Goal: Task Accomplishment & Management: Use online tool/utility

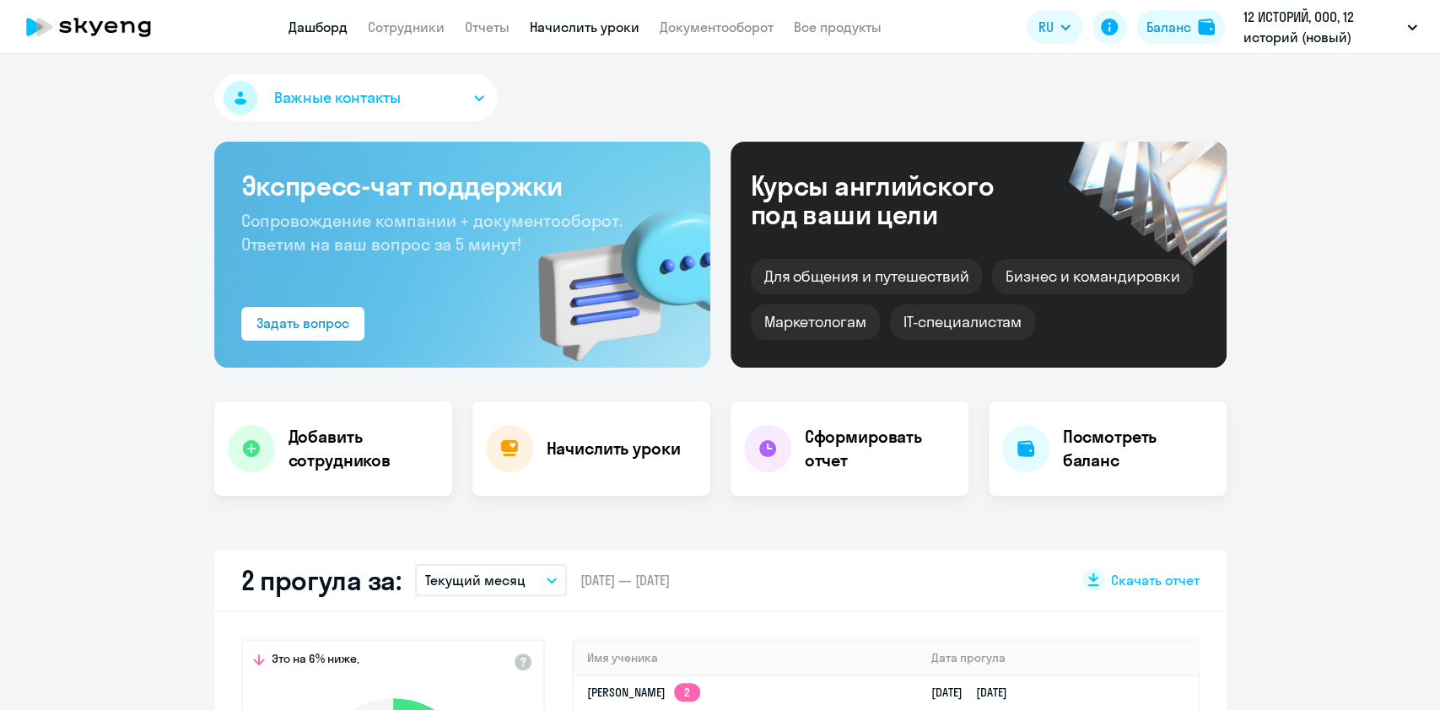
click at [626, 29] on link "Начислить уроки" at bounding box center [585, 27] width 110 height 17
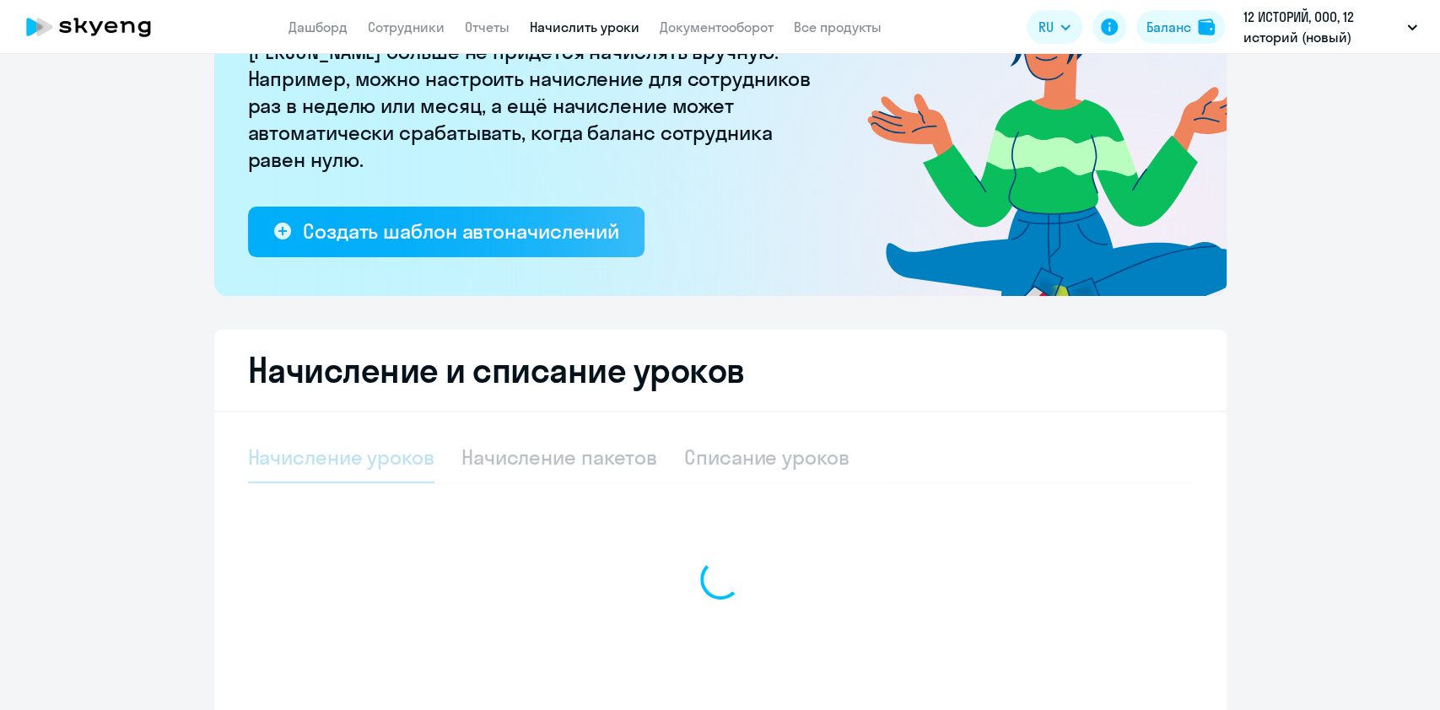
select select "10"
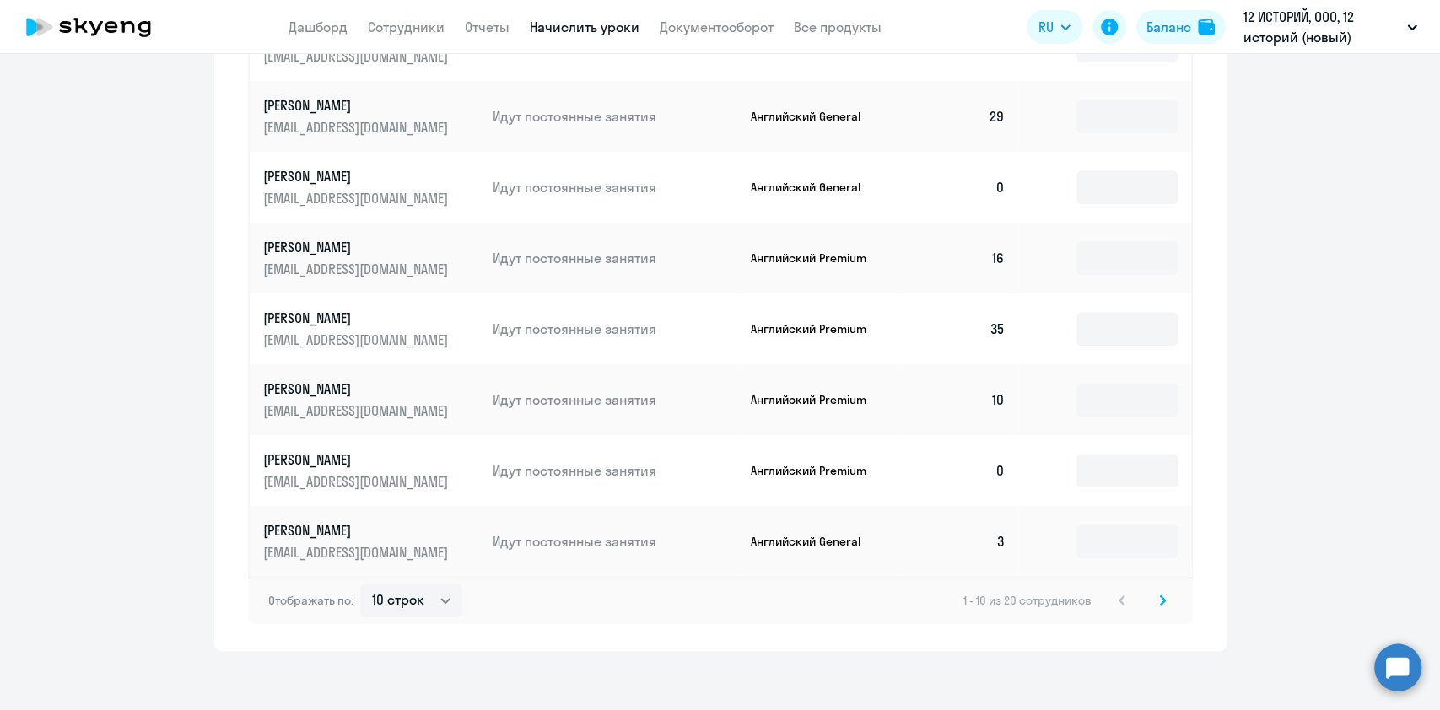
scroll to position [1031, 0]
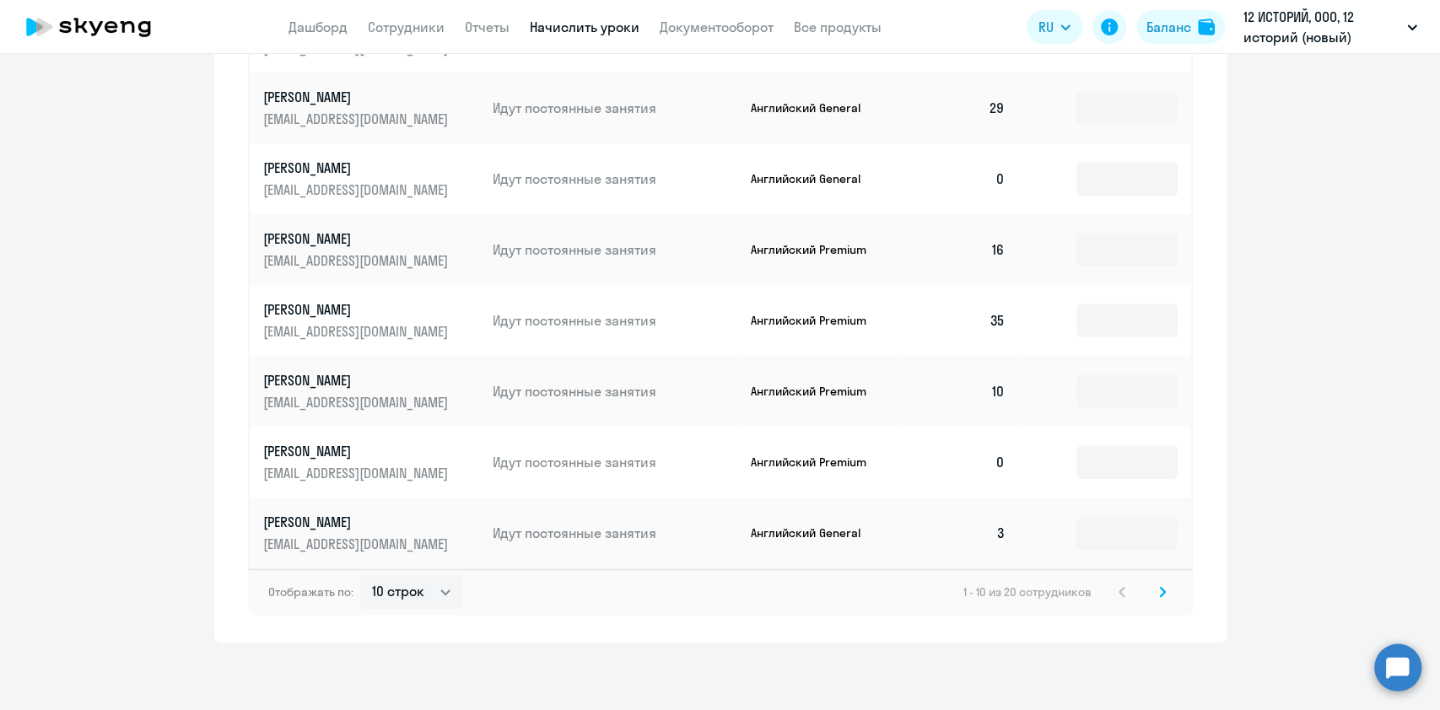
click at [1153, 584] on svg-icon at bounding box center [1162, 592] width 20 height 20
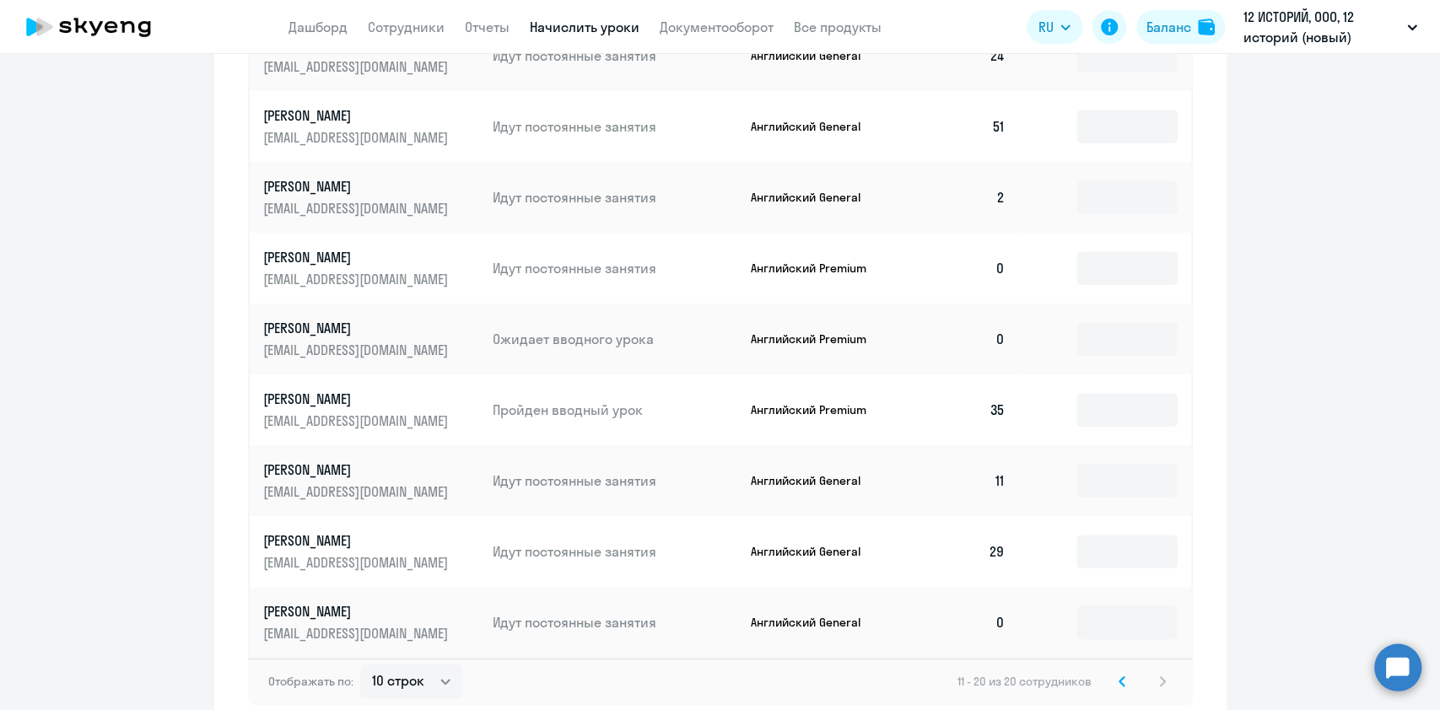
scroll to position [806, 0]
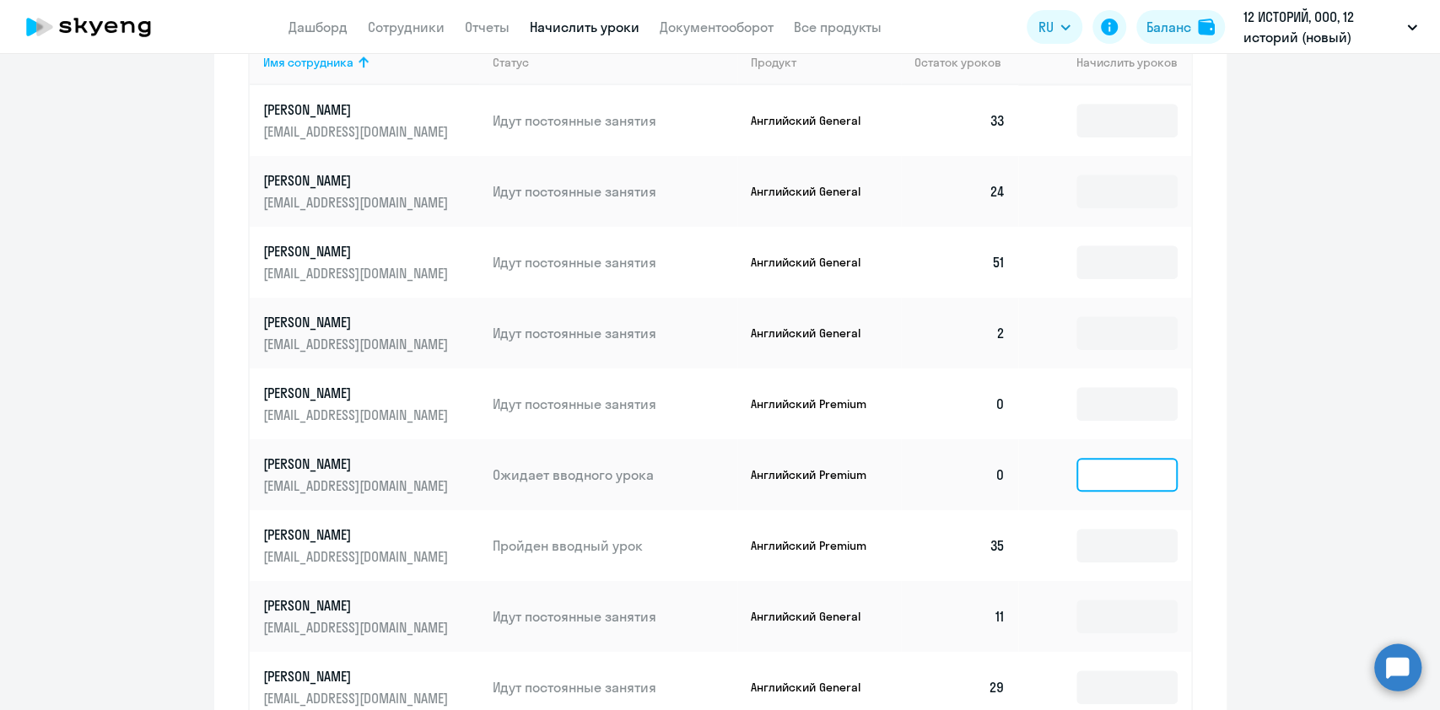
click at [1108, 466] on input at bounding box center [1126, 475] width 101 height 34
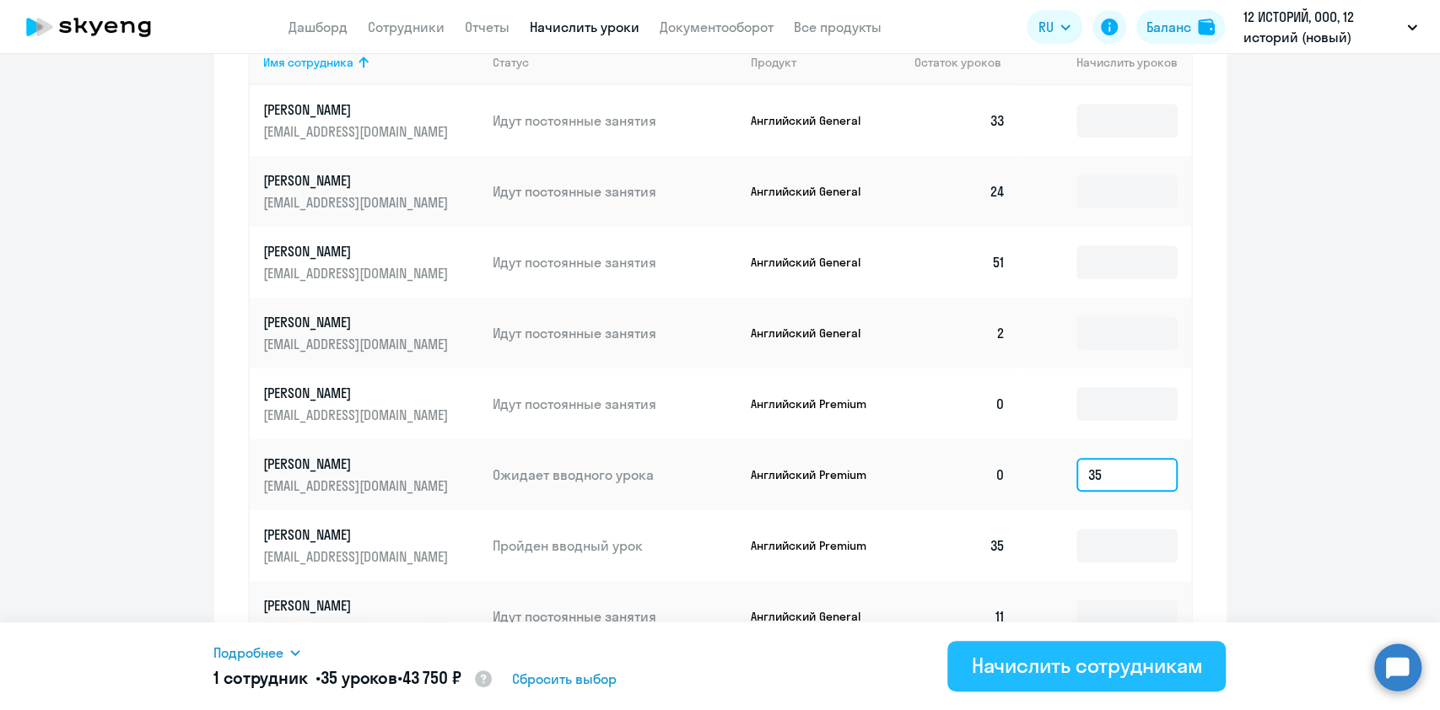
type input "35"
click at [1066, 657] on div "Начислить сотрудникам" at bounding box center [1086, 665] width 231 height 27
